Goal: Information Seeking & Learning: Learn about a topic

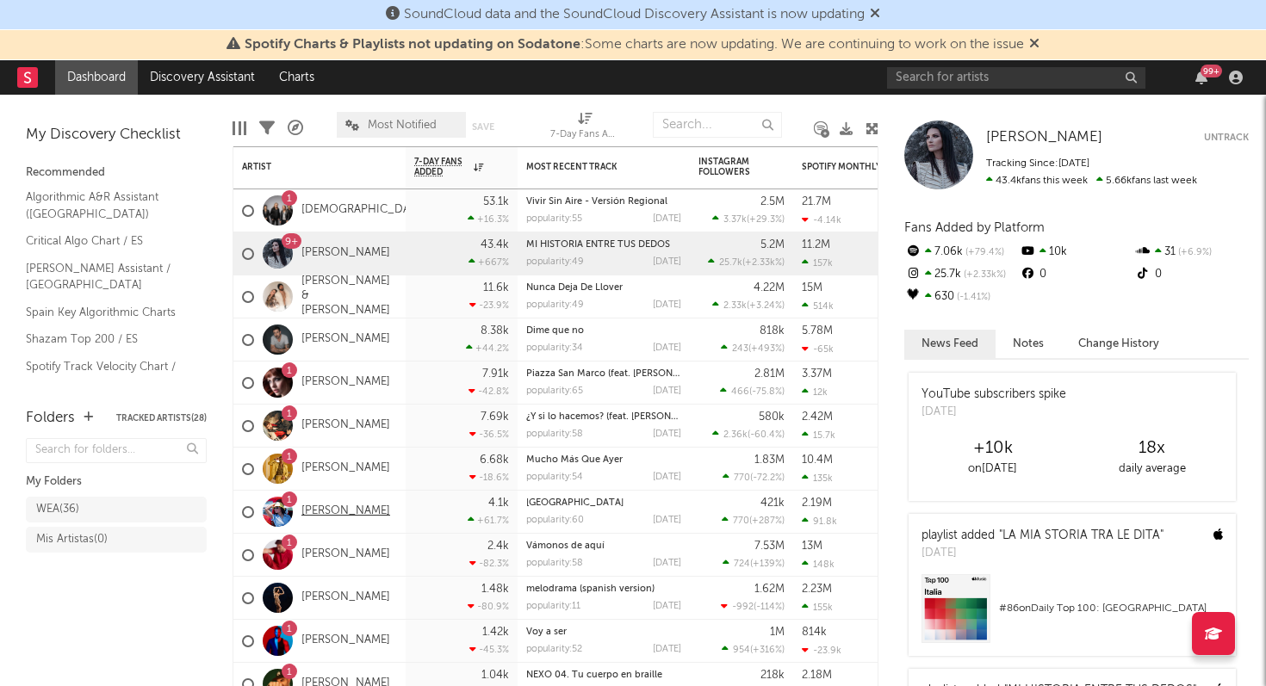
click at [343, 506] on link "[PERSON_NAME]" at bounding box center [345, 512] width 89 height 15
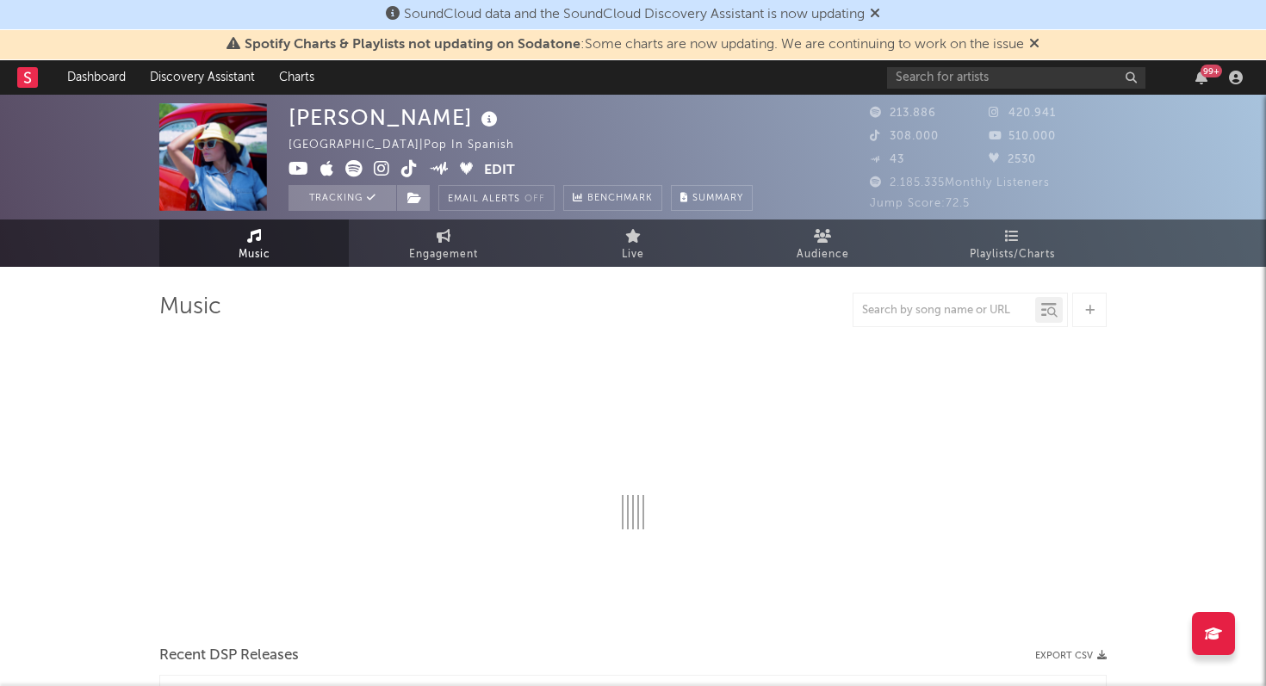
select select "6m"
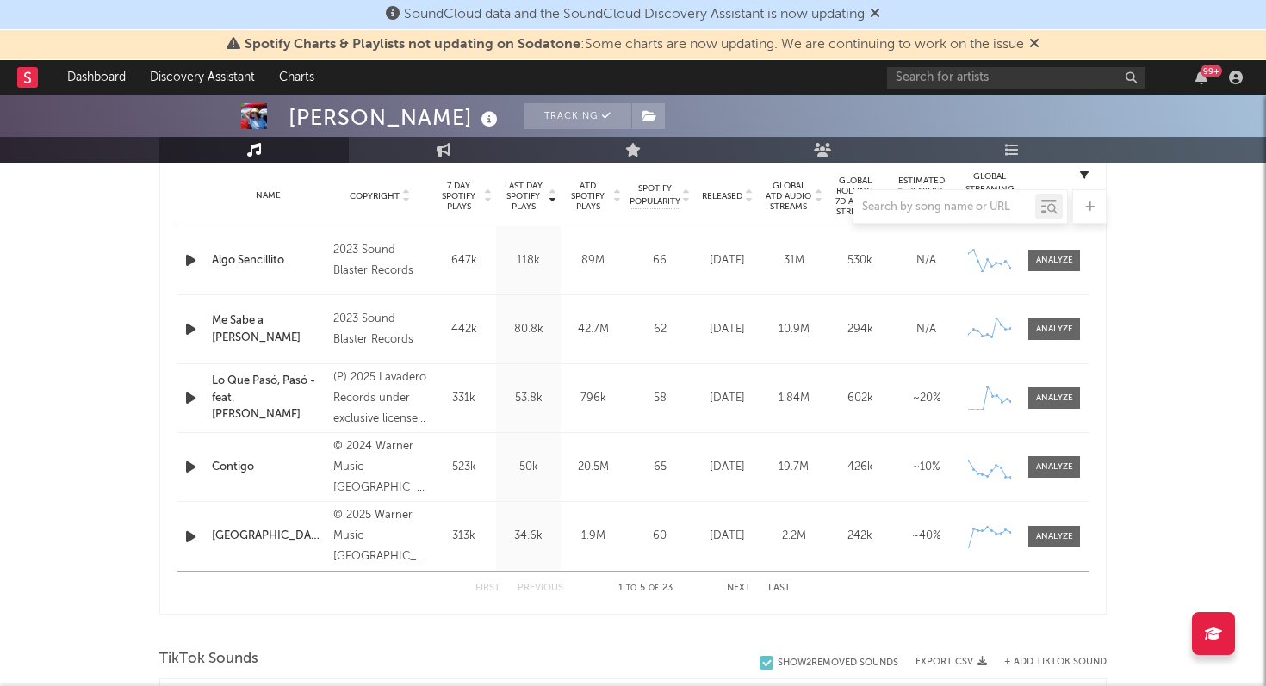
scroll to position [692, 0]
click at [1051, 544] on span at bounding box center [1054, 539] width 52 height 22
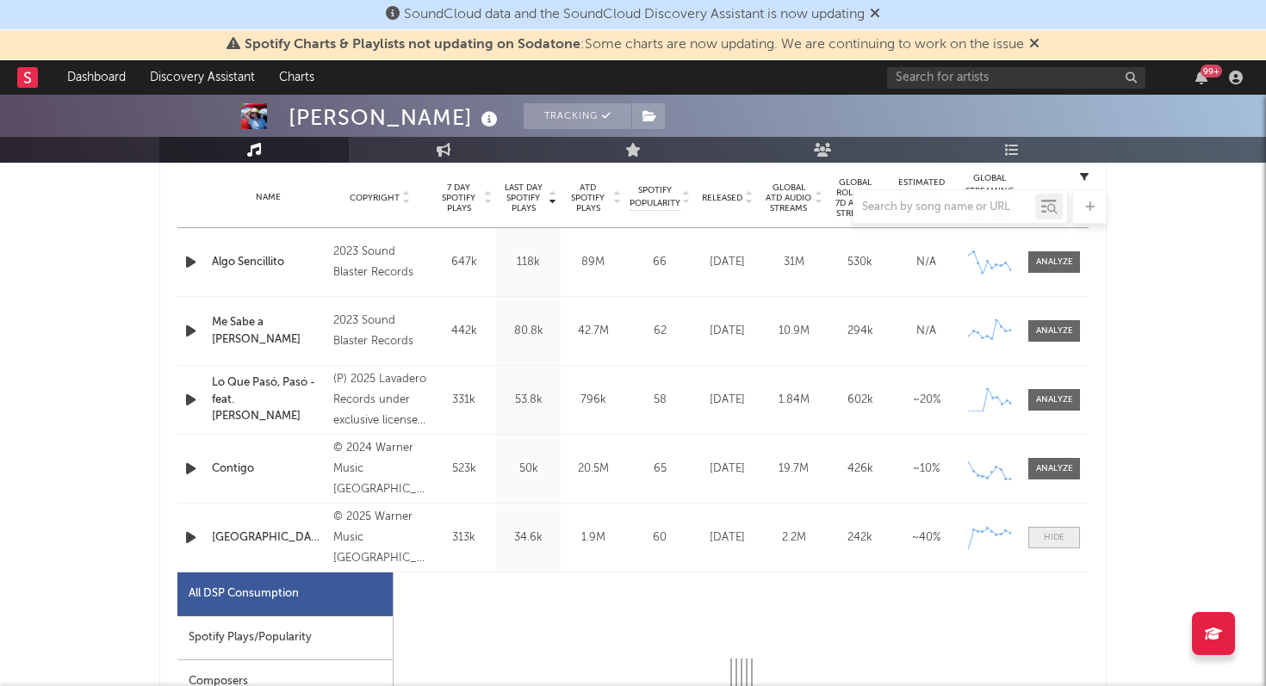
select select "1w"
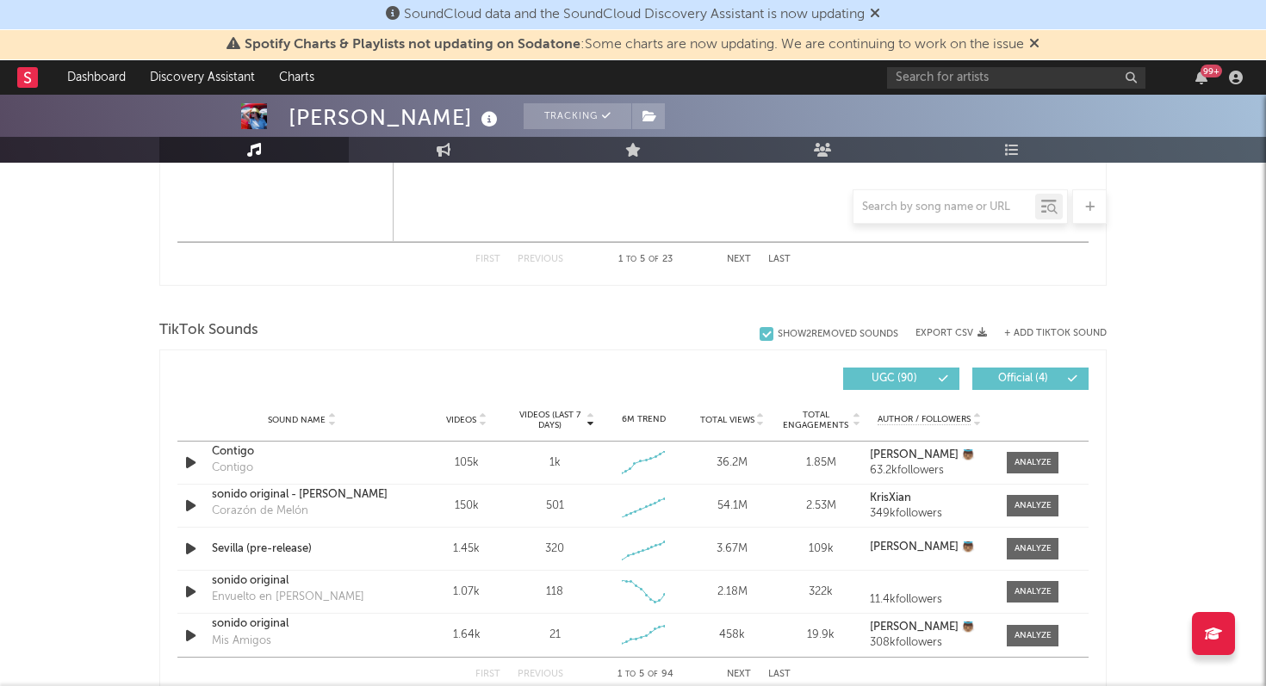
scroll to position [1845, 0]
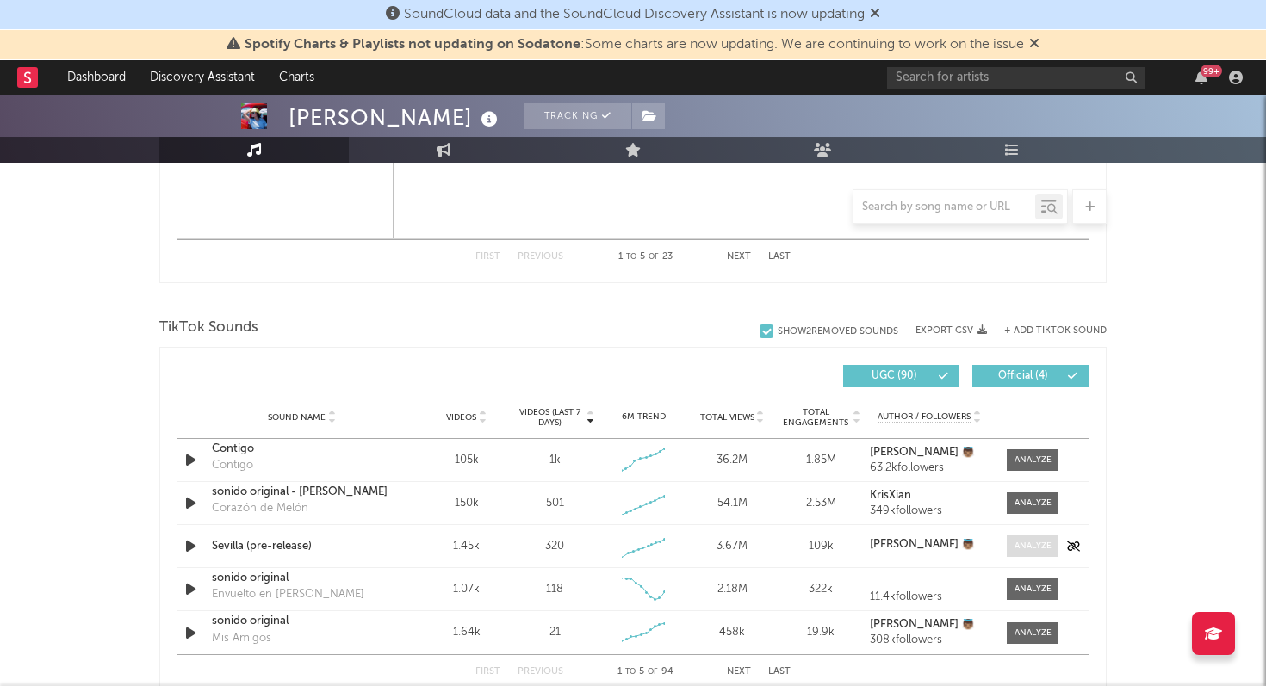
click at [1041, 547] on div at bounding box center [1032, 546] width 37 height 13
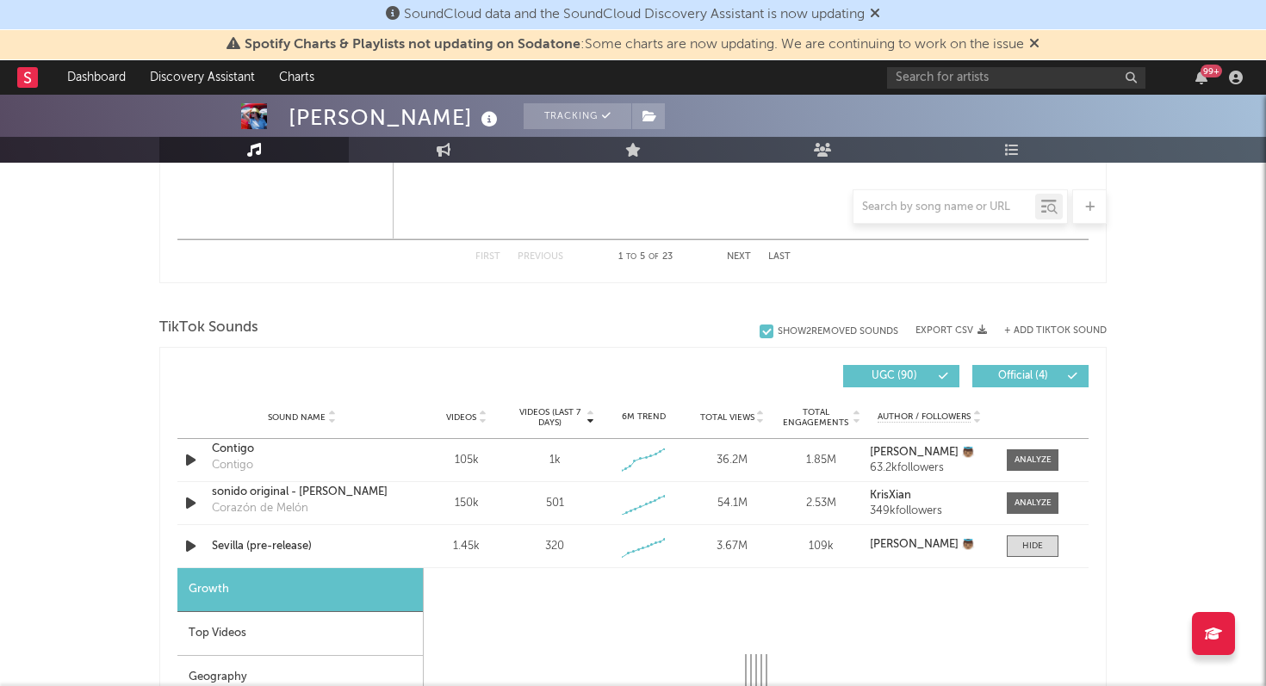
select select "1w"
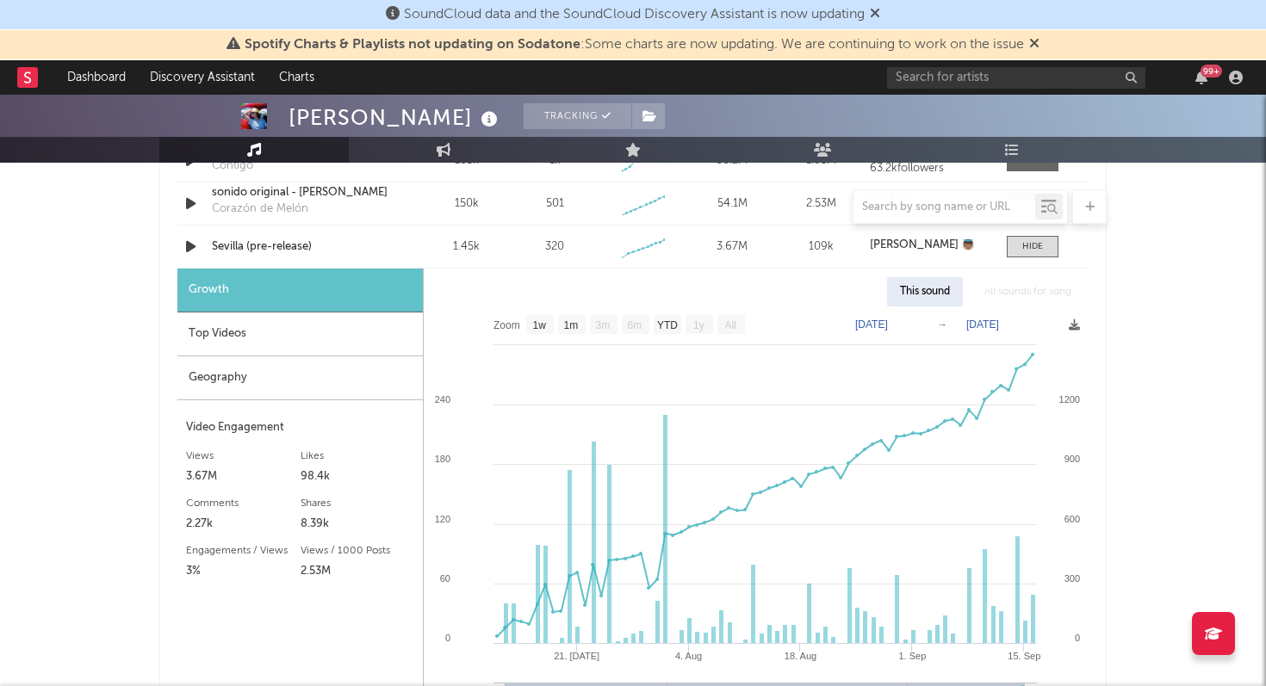
scroll to position [2137, 0]
